Goal: Task Accomplishment & Management: Manage account settings

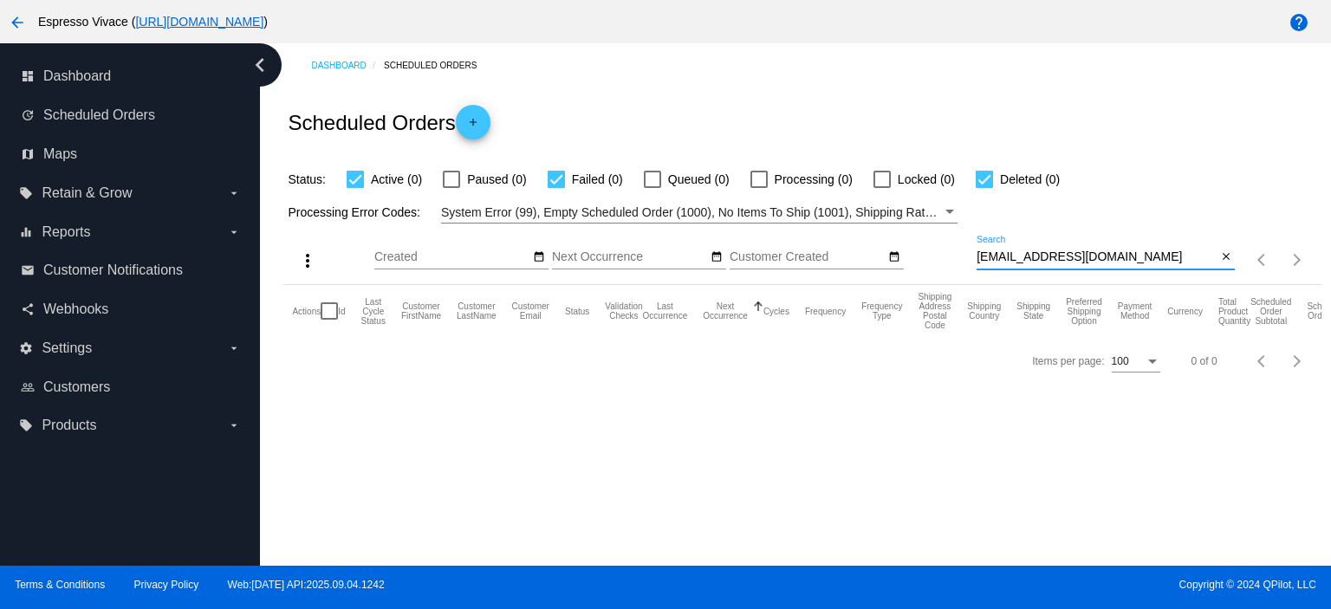
drag, startPoint x: 1129, startPoint y: 257, endPoint x: 867, endPoint y: 217, distance: 265.7
click at [848, 242] on div "more_vert Sep Jan Feb Mar [DATE]" at bounding box center [801, 255] width 1037 height 62
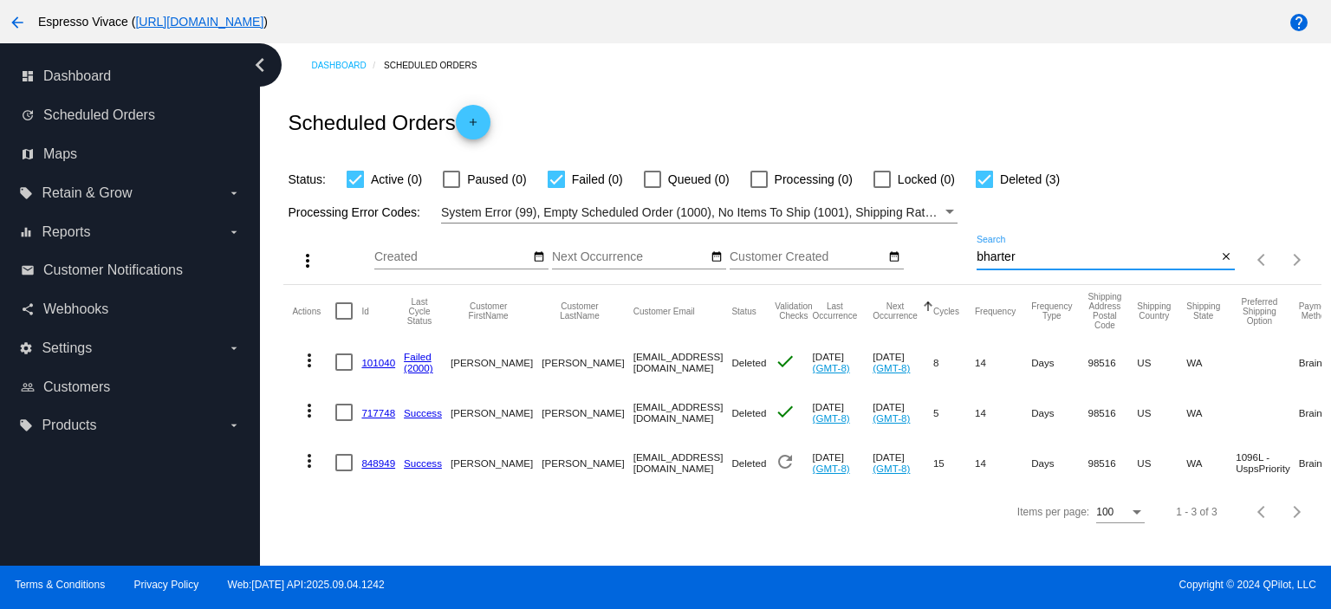
type input "bharter"
click at [558, 176] on div at bounding box center [556, 179] width 17 height 17
click at [556, 188] on input "Failed (0)" at bounding box center [556, 188] width 1 height 1
checkbox input "false"
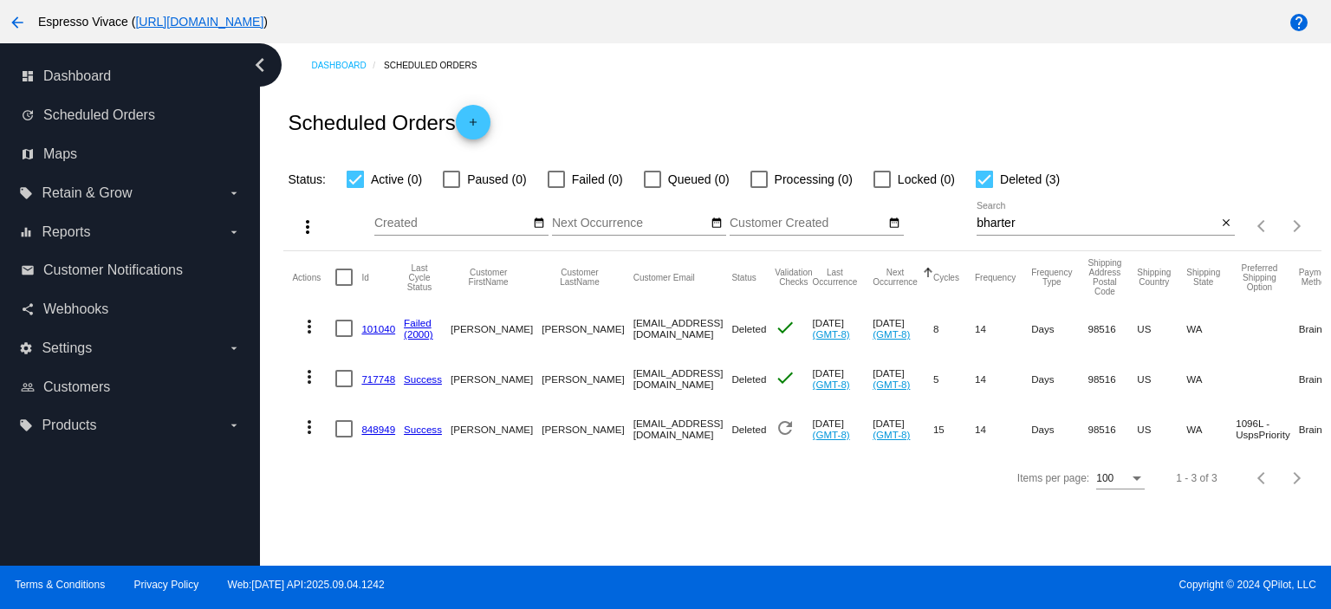
click at [988, 172] on div at bounding box center [984, 179] width 17 height 17
click at [985, 188] on input "Deleted (3)" at bounding box center [984, 188] width 1 height 1
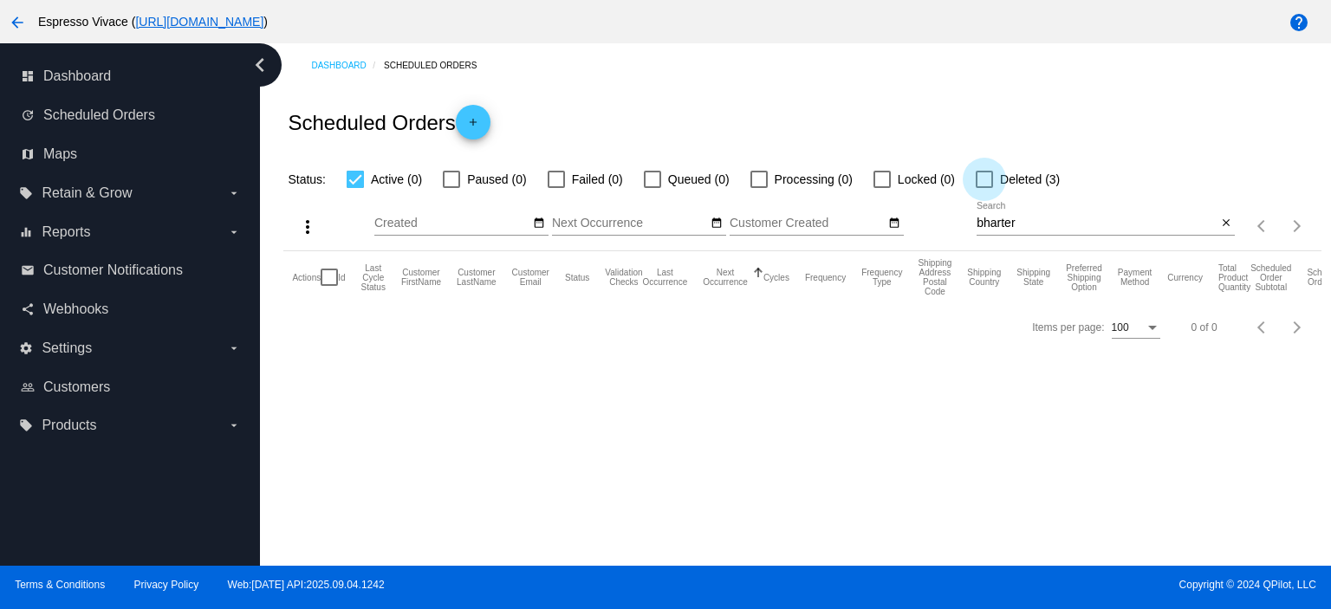
click at [989, 180] on div at bounding box center [984, 179] width 17 height 17
click at [985, 188] on input "Deleted (3)" at bounding box center [984, 188] width 1 height 1
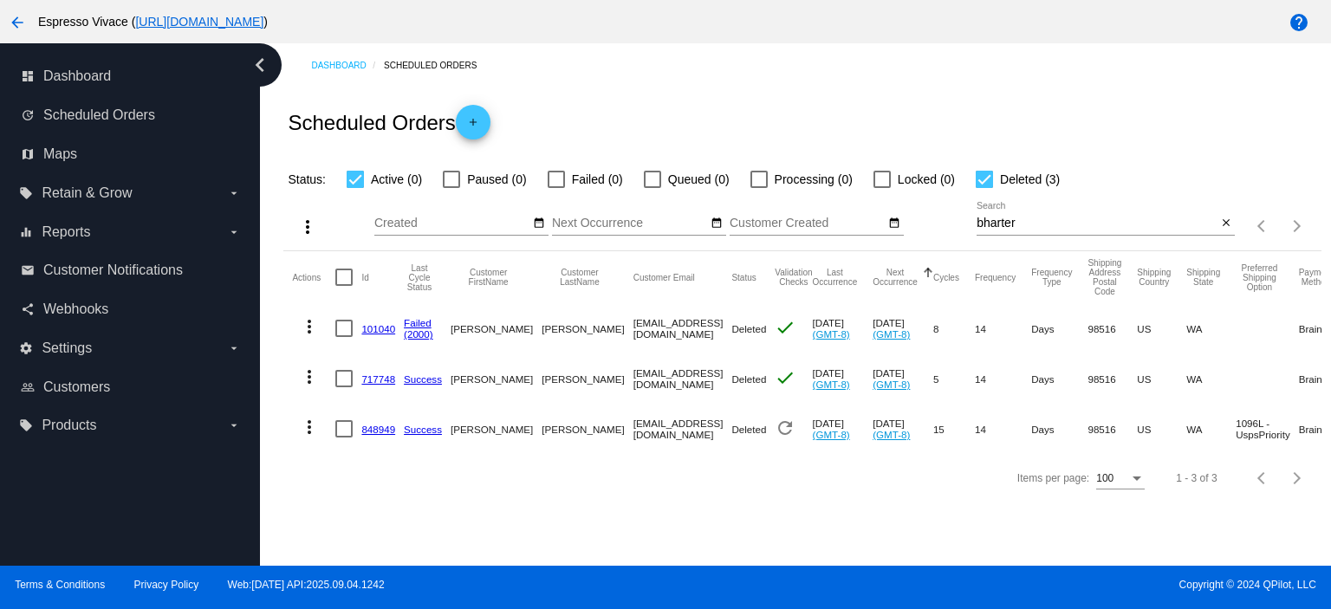
click at [989, 180] on div at bounding box center [984, 179] width 17 height 17
click at [985, 188] on input "Deleted (3)" at bounding box center [984, 188] width 1 height 1
checkbox input "false"
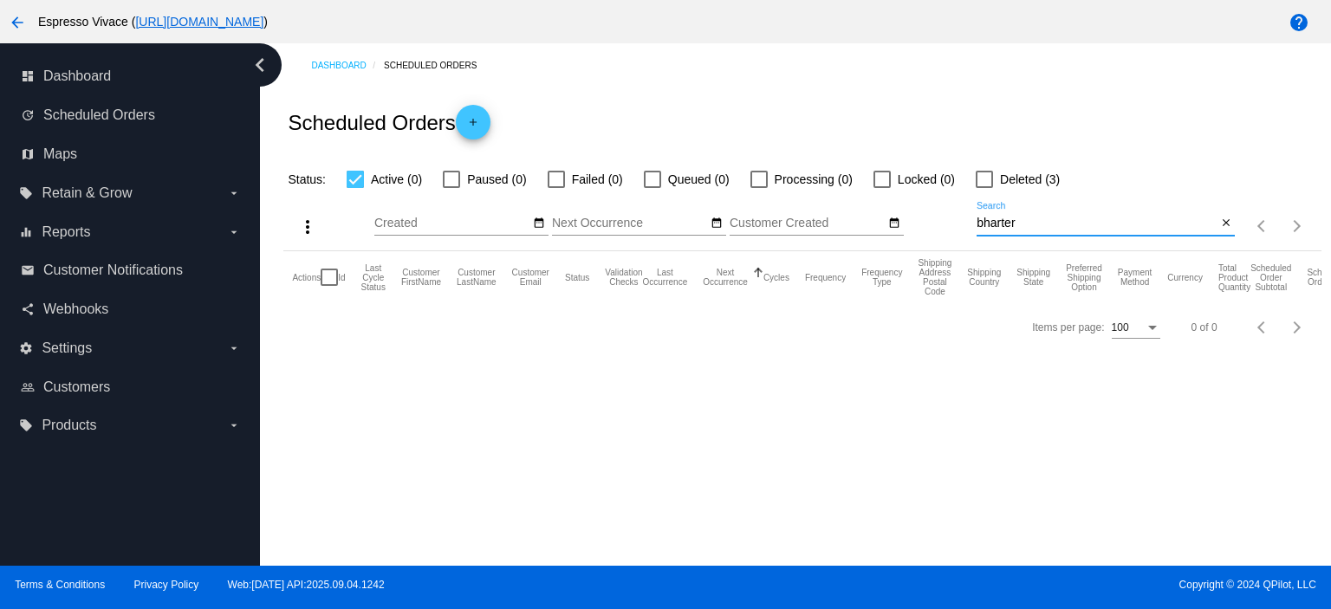
drag, startPoint x: 830, startPoint y: 185, endPoint x: 803, endPoint y: 179, distance: 27.4
click at [595, 160] on app-dashboard-scheduled-orders "Scheduled Orders add Status: Active (0) Paused (0) Failed (0) Queued (0) Proces…" at bounding box center [801, 220] width 1037 height 264
paste input "[PERSON_NAME] <[PERSON_NAME][EMAIL_ADDRESS][PERSON_NAME][DOMAIN_NAME]>"
type input "[PERSON_NAME][EMAIL_ADDRESS][PERSON_NAME][DOMAIN_NAME]"
click at [982, 177] on div at bounding box center [984, 179] width 17 height 17
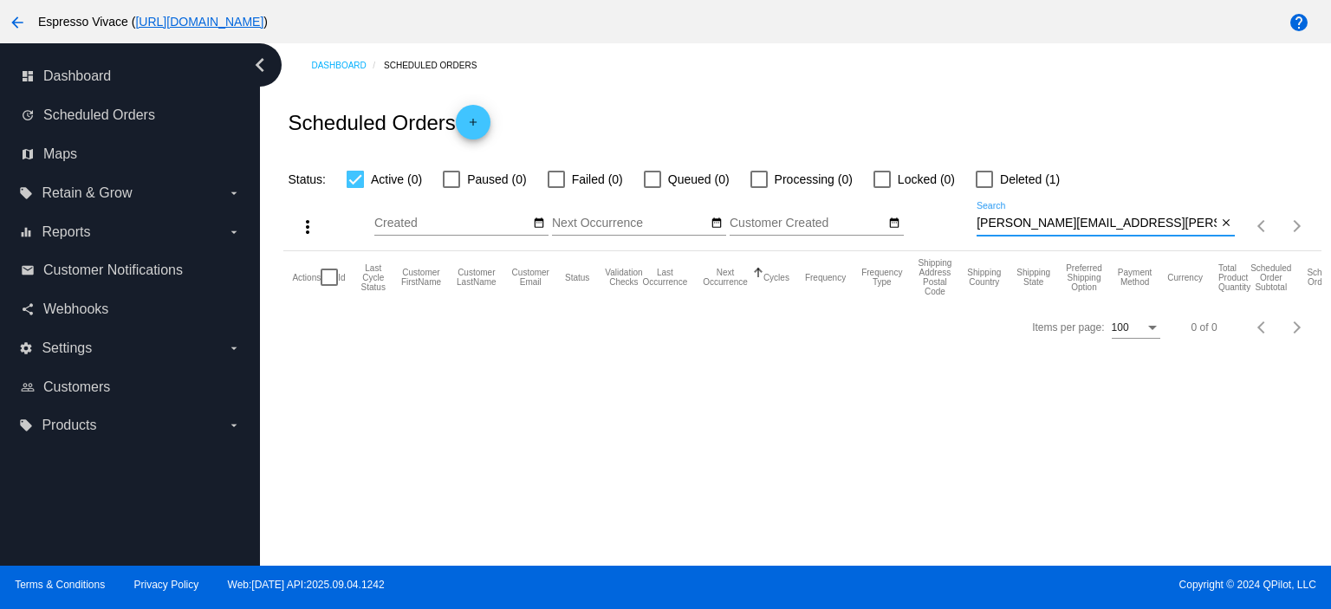
click at [984, 188] on input "Deleted (1)" at bounding box center [984, 188] width 1 height 1
checkbox input "true"
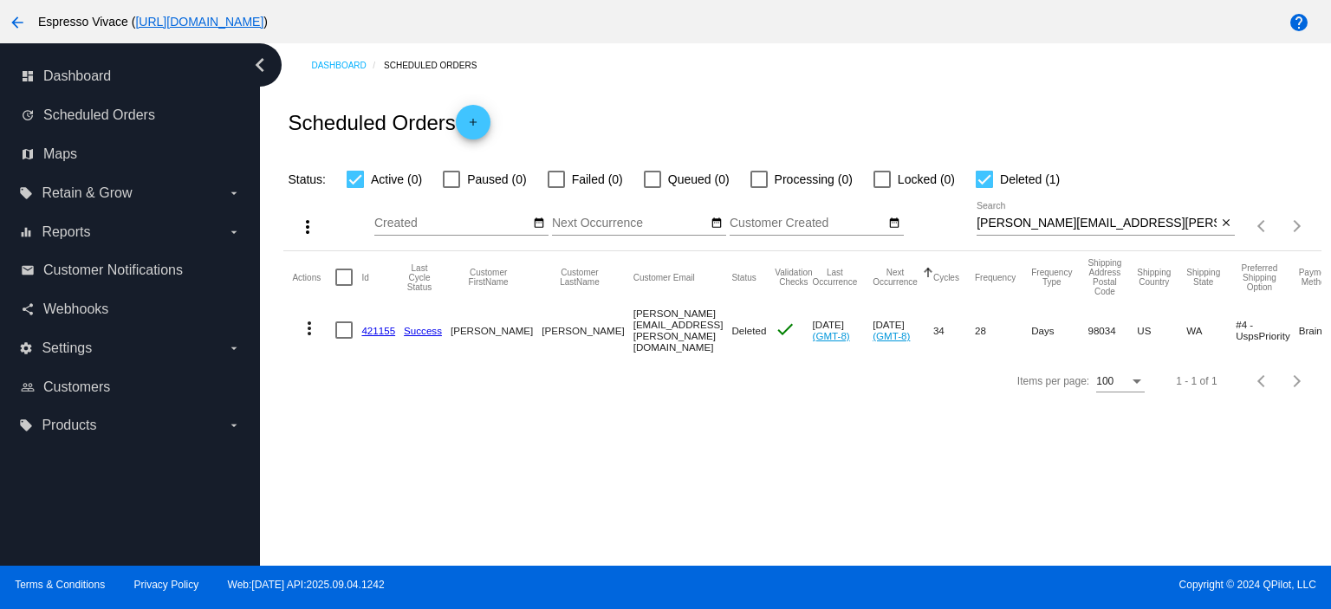
click at [309, 328] on mat-icon "more_vert" at bounding box center [309, 328] width 21 height 21
click at [374, 443] on button "edit View / Edit" at bounding box center [378, 453] width 172 height 42
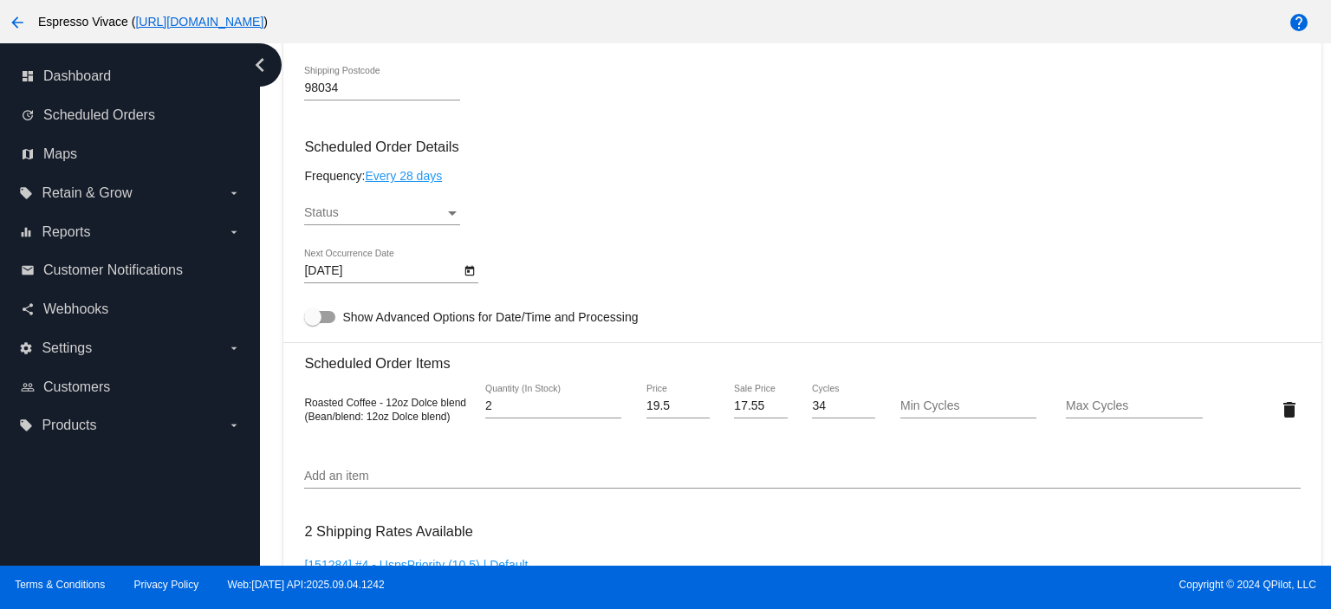
scroll to position [867, 0]
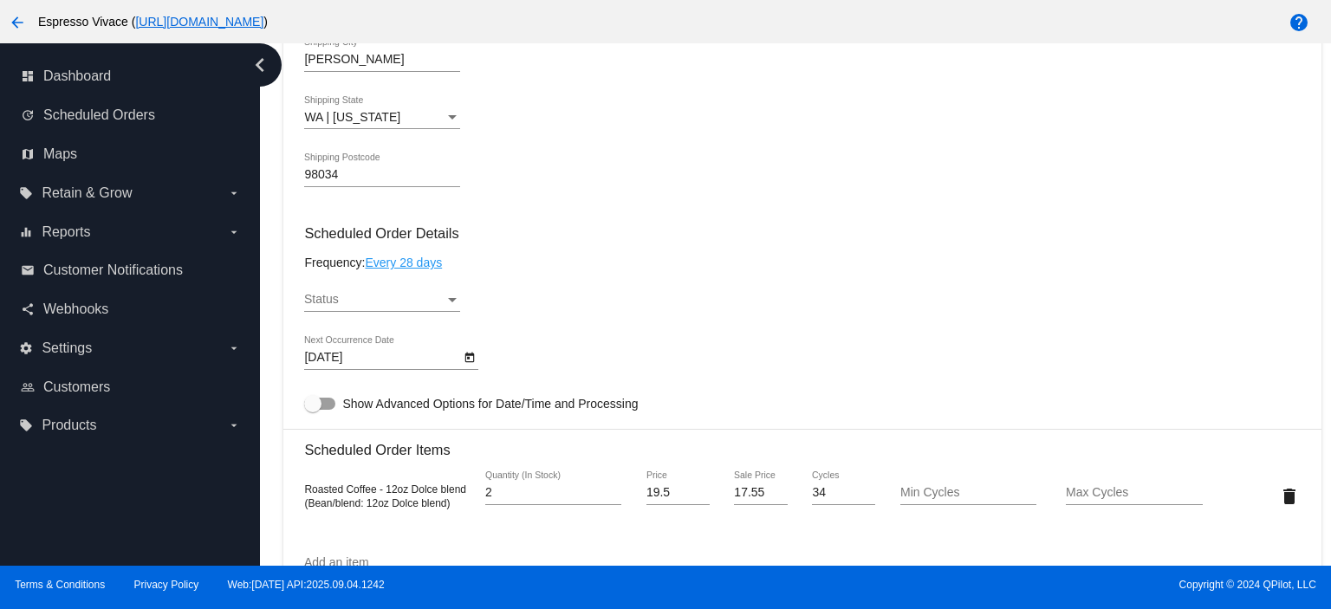
click at [444, 297] on div "Status" at bounding box center [374, 300] width 140 height 14
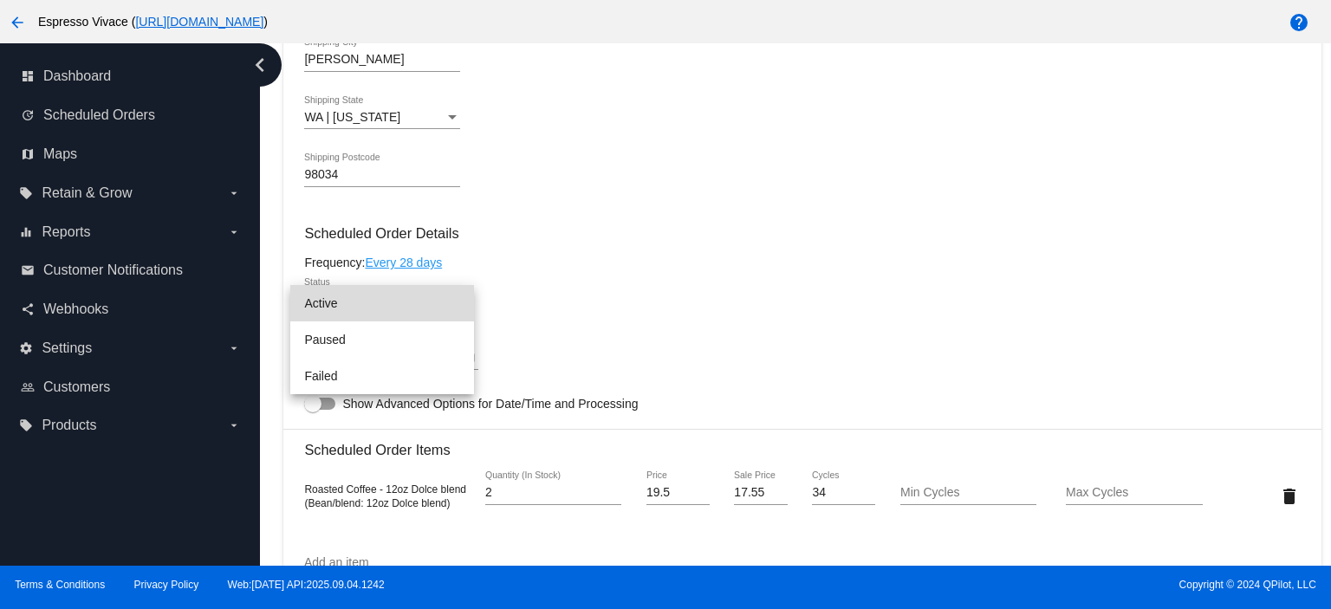
drag, startPoint x: 341, startPoint y: 305, endPoint x: 426, endPoint y: 325, distance: 88.1
click at [341, 304] on span "Active" at bounding box center [382, 303] width 156 height 36
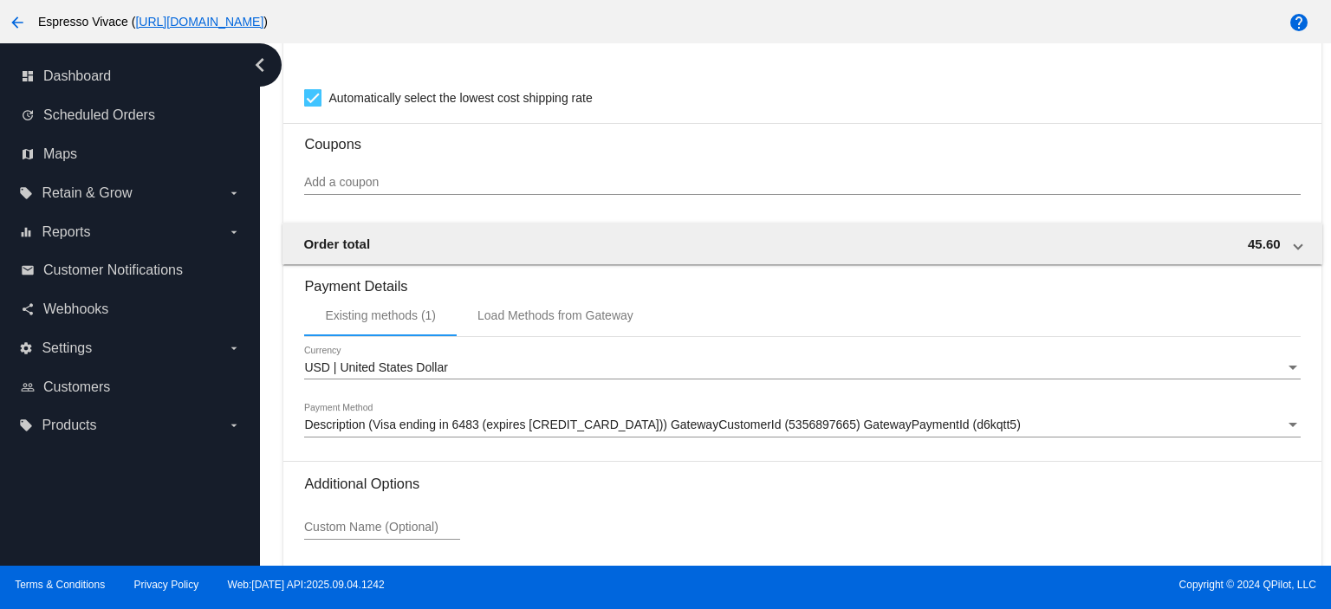
scroll to position [1627, 0]
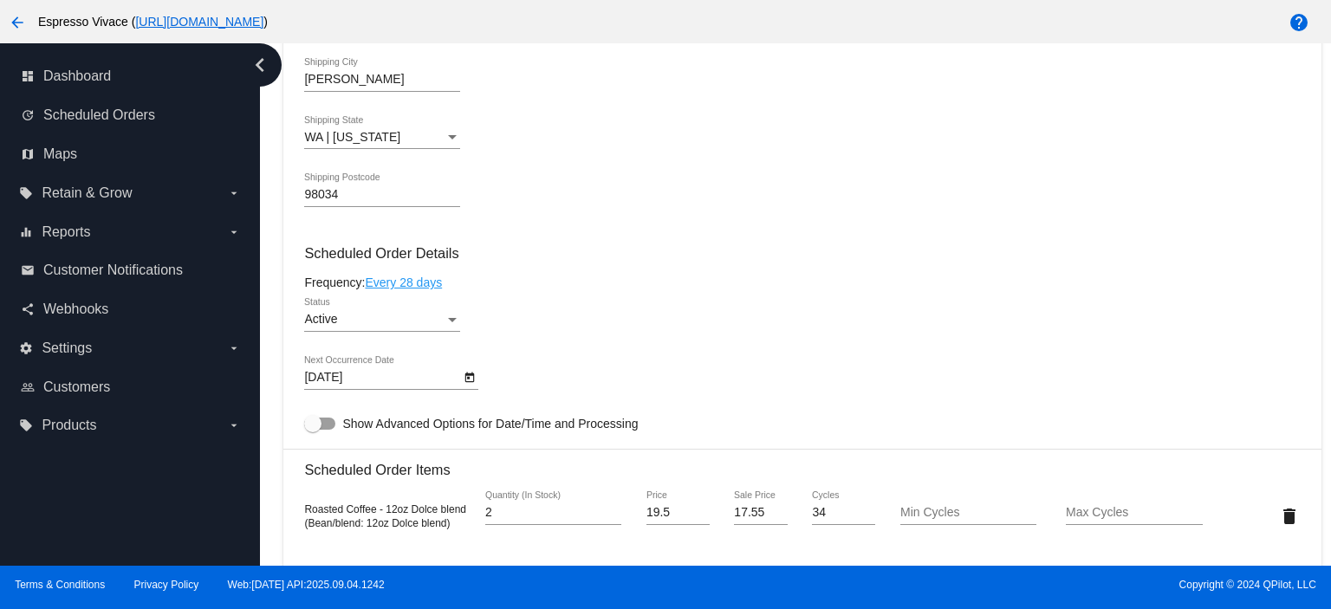
scroll to position [933, 0]
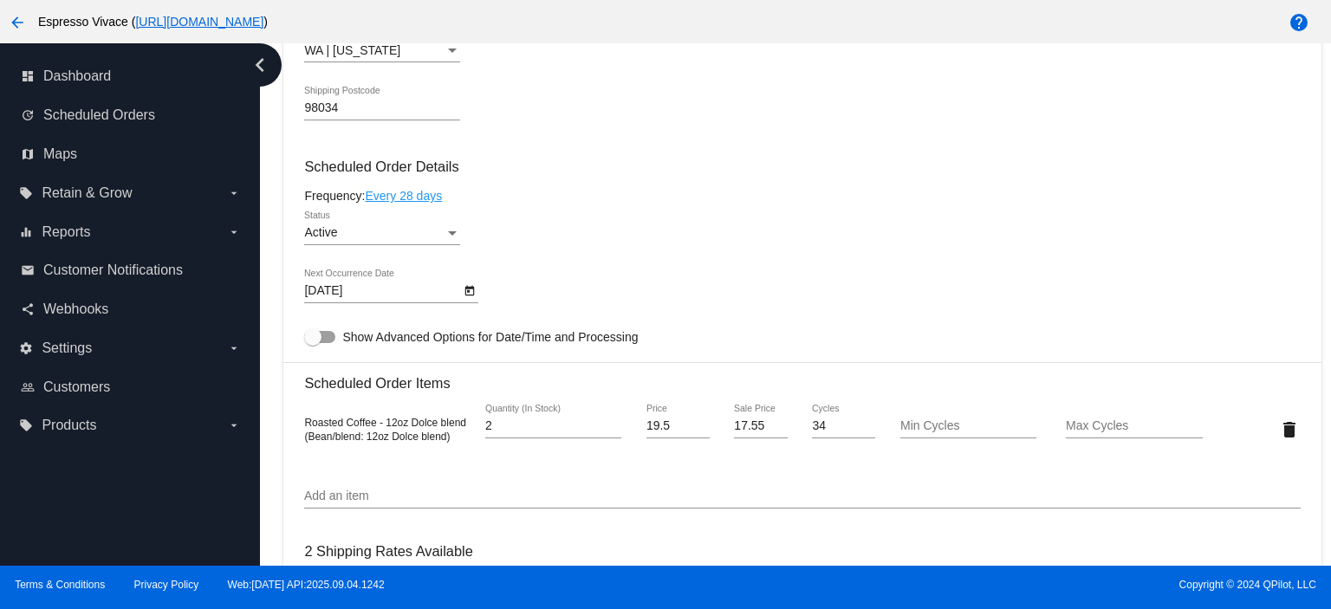
click at [451, 235] on div "Status" at bounding box center [452, 233] width 9 height 4
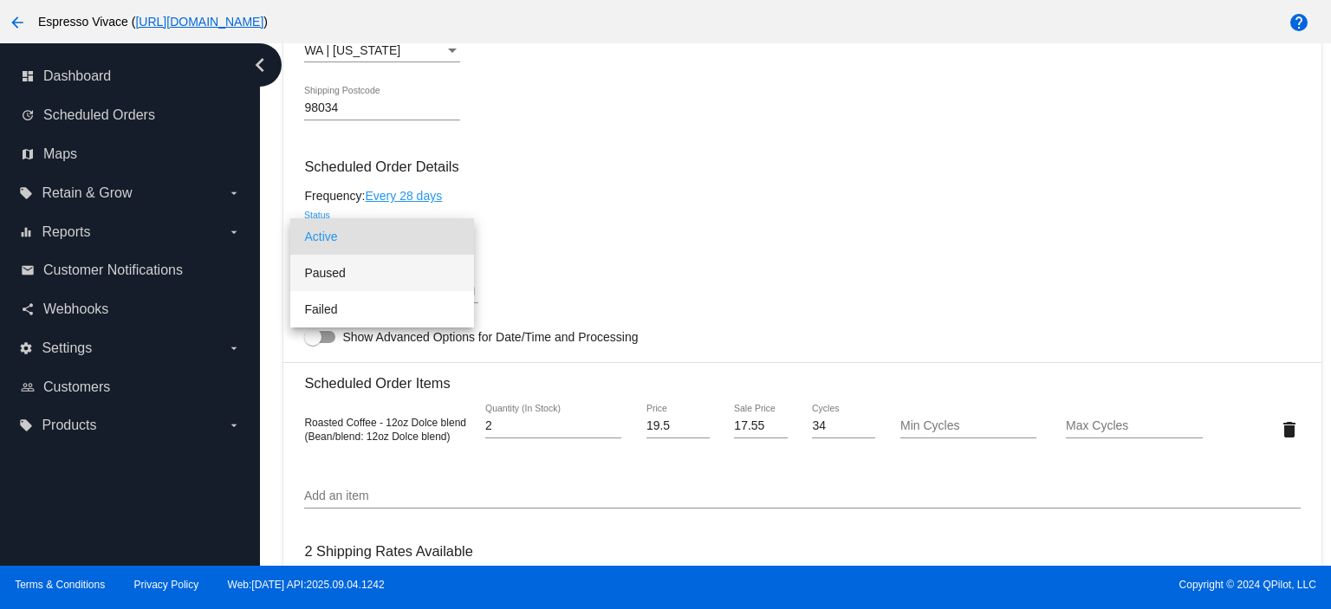
click at [376, 271] on span "Paused" at bounding box center [382, 273] width 156 height 36
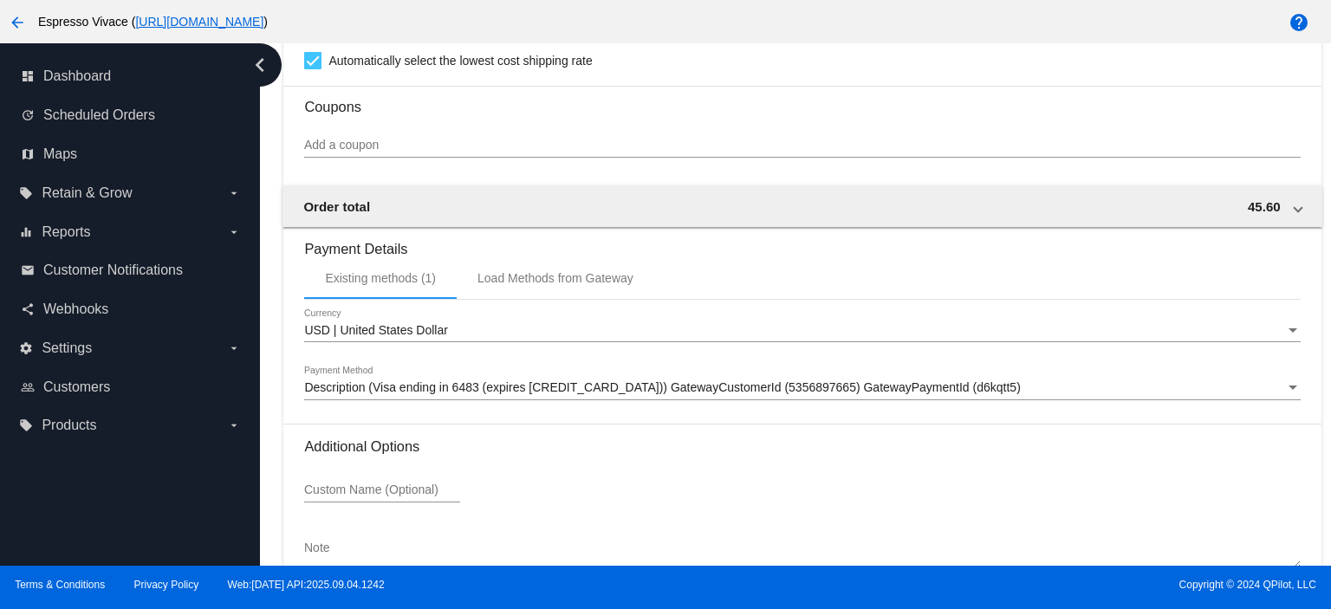
scroll to position [1627, 0]
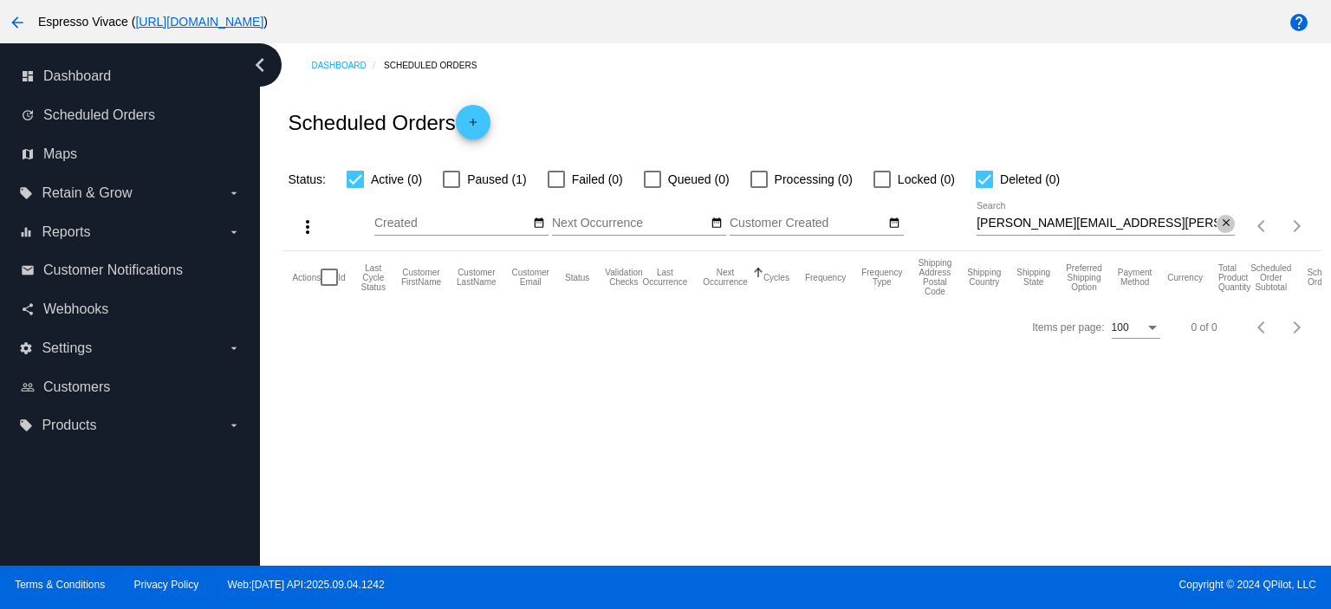
click at [1225, 224] on mat-icon "close" at bounding box center [1226, 224] width 12 height 14
click at [984, 179] on div at bounding box center [984, 179] width 17 height 17
click at [984, 188] on input "Deleted (0)" at bounding box center [984, 188] width 1 height 1
checkbox input "false"
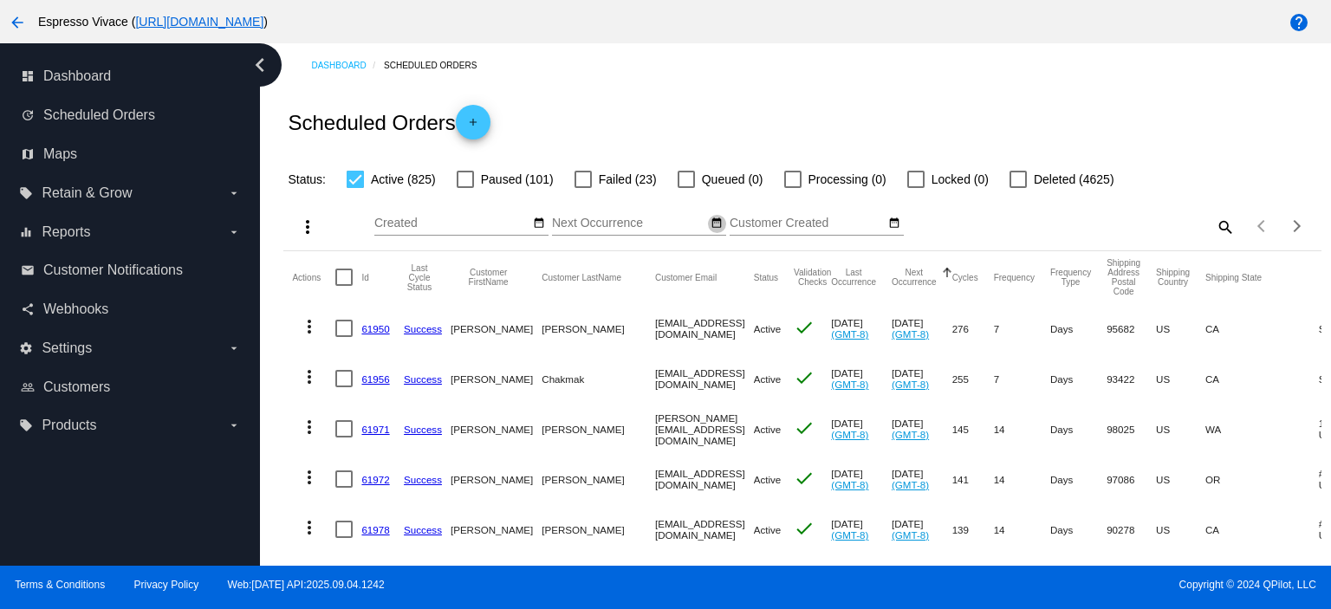
click at [715, 226] on mat-icon "date_range" at bounding box center [717, 224] width 12 height 14
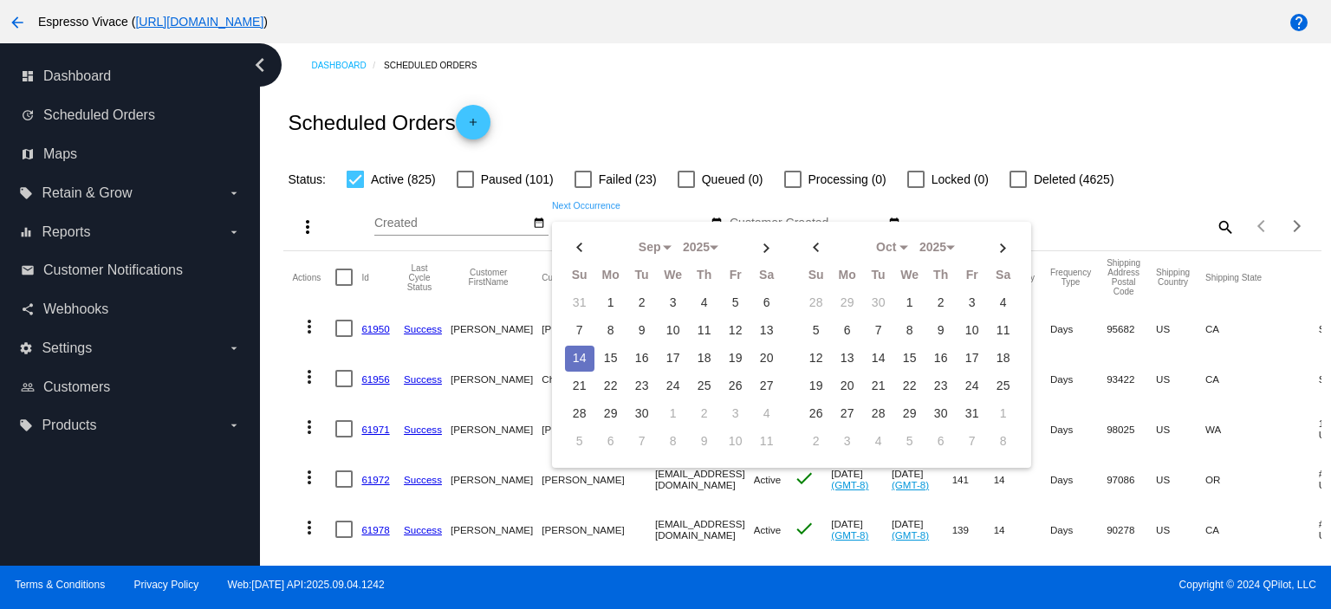
click at [572, 347] on td "14" at bounding box center [579, 359] width 29 height 26
click at [610, 349] on td "15" at bounding box center [610, 359] width 29 height 26
type input "[DATE] - [DATE]"
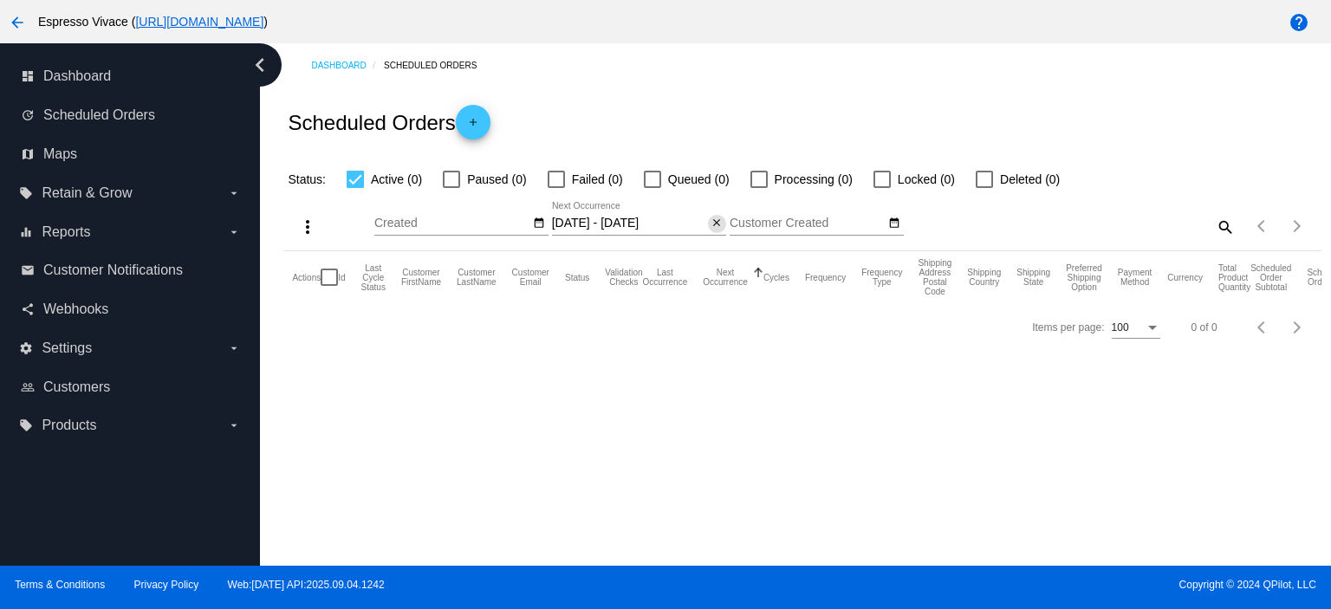
click at [718, 225] on mat-icon "close" at bounding box center [717, 224] width 12 height 14
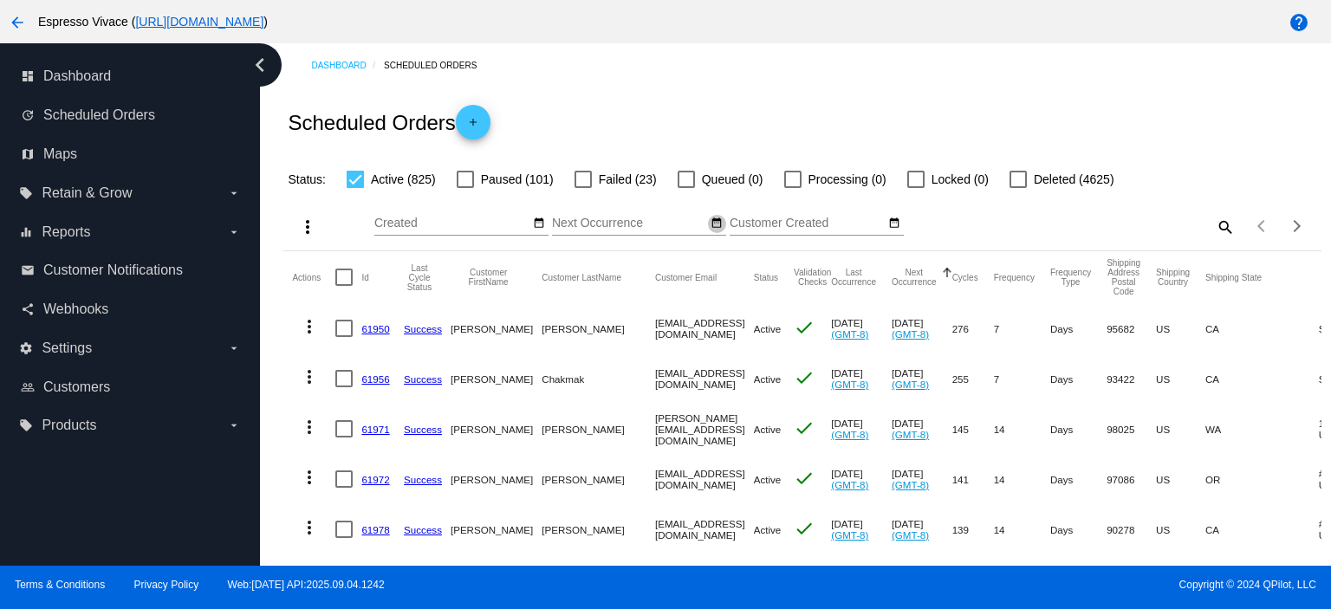
click at [718, 225] on mat-icon "date_range" at bounding box center [717, 224] width 12 height 14
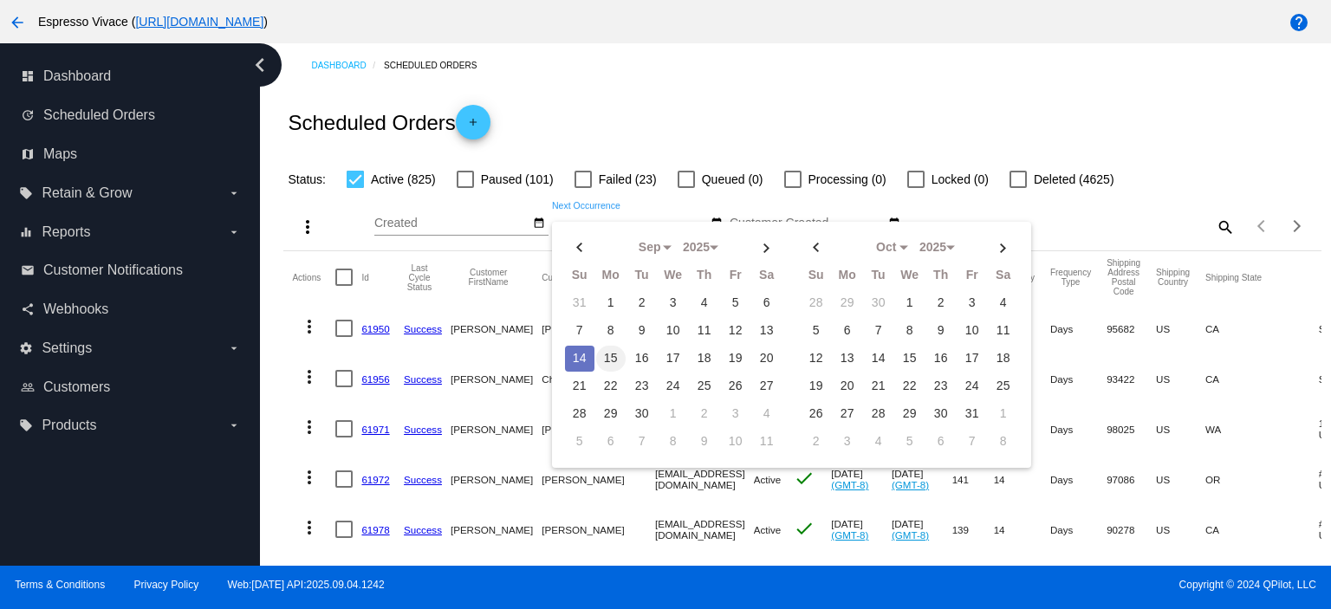
click at [614, 354] on td "15" at bounding box center [610, 359] width 29 height 26
click at [704, 117] on div "Scheduled Orders add" at bounding box center [801, 122] width 1037 height 69
